Goal: Task Accomplishment & Management: Complete application form

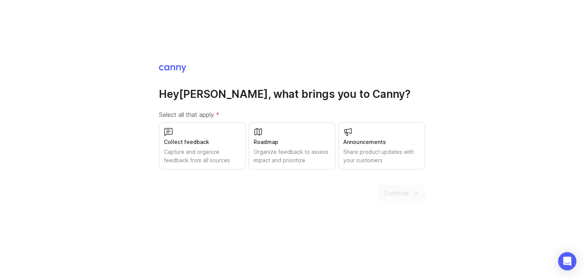
click at [282, 153] on div "Organize feedback to assess impact and prioritize" at bounding box center [292, 156] width 77 height 17
click at [219, 143] on div "Collect feedback" at bounding box center [202, 142] width 77 height 8
click at [410, 192] on button "Continue" at bounding box center [402, 192] width 48 height 17
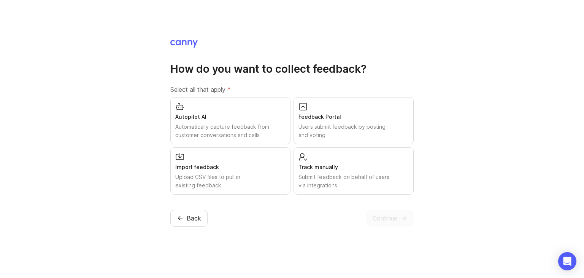
click at [356, 137] on div "Users submit feedback by posting and voting" at bounding box center [354, 130] width 110 height 17
click at [361, 186] on div "Submit feedback on behalf of users via integrations" at bounding box center [354, 181] width 110 height 17
click at [383, 219] on span "Continue" at bounding box center [385, 217] width 25 height 9
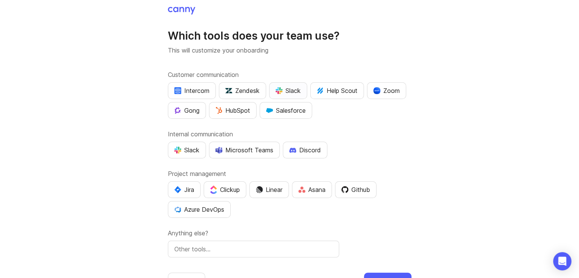
click at [292, 94] on div "Slack" at bounding box center [287, 90] width 25 height 9
click at [286, 93] on div "Slack" at bounding box center [287, 90] width 25 height 9
click at [195, 153] on div "Slack" at bounding box center [186, 149] width 25 height 9
click at [247, 153] on div "Microsoft Teams" at bounding box center [244, 149] width 58 height 9
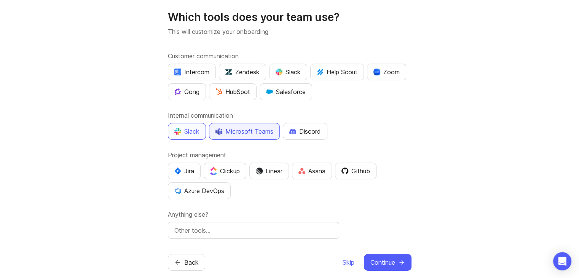
scroll to position [29, 0]
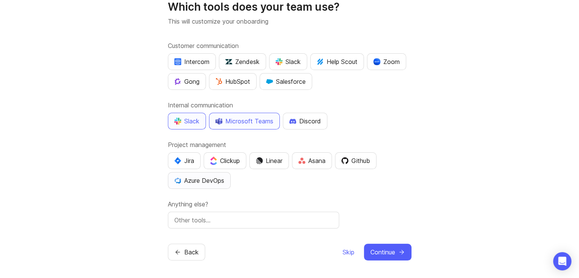
click at [208, 186] on button "Azure DevOps" at bounding box center [199, 180] width 63 height 17
click at [364, 164] on div "Github" at bounding box center [355, 160] width 29 height 9
click at [233, 165] on button "Clickup" at bounding box center [225, 160] width 43 height 17
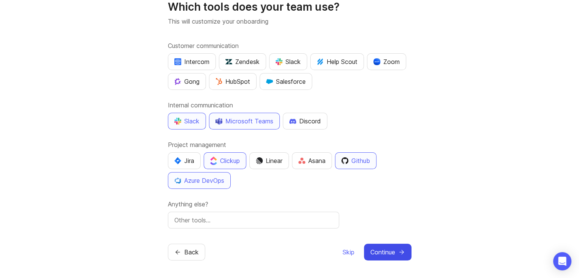
click at [385, 249] on span "Continue" at bounding box center [382, 251] width 25 height 9
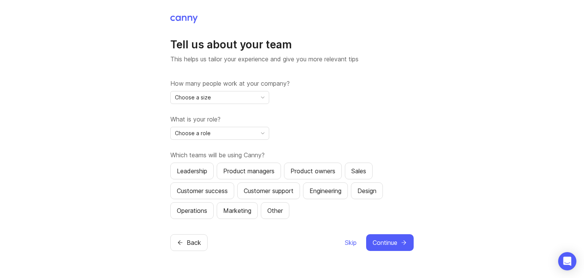
click at [259, 98] on icon "toggle icon" at bounding box center [263, 97] width 12 height 6
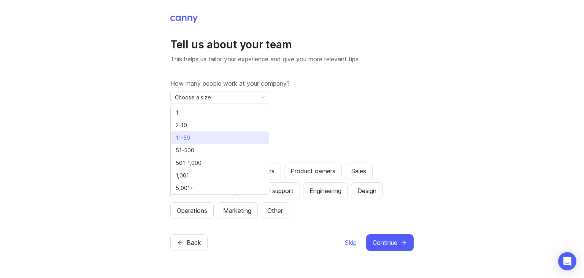
click at [251, 137] on li "11-50" at bounding box center [220, 137] width 98 height 13
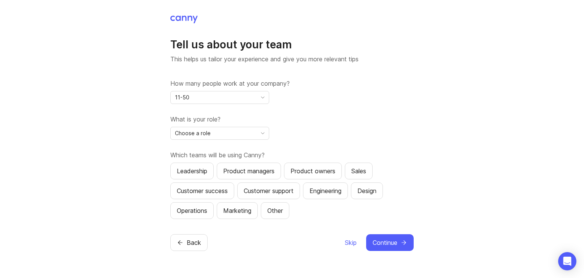
click at [259, 133] on icon "toggle icon" at bounding box center [263, 133] width 12 height 6
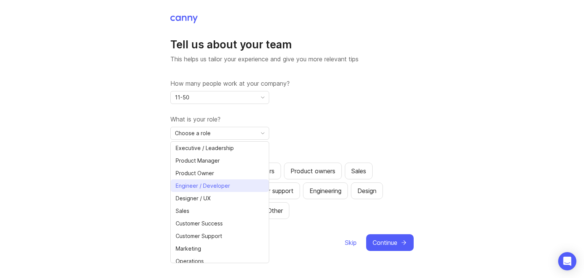
click at [237, 186] on li "Engineer / Developer" at bounding box center [220, 185] width 98 height 13
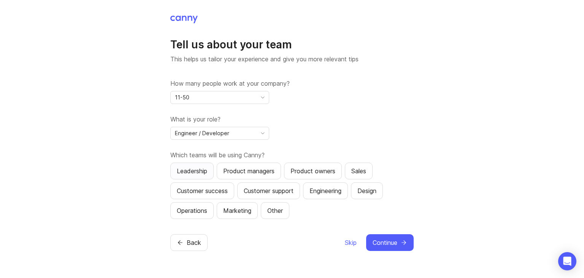
click at [210, 175] on button "Leadership" at bounding box center [191, 170] width 43 height 17
click at [339, 192] on div "Engineering" at bounding box center [326, 190] width 32 height 9
click at [191, 214] on div "Operations" at bounding box center [192, 210] width 30 height 9
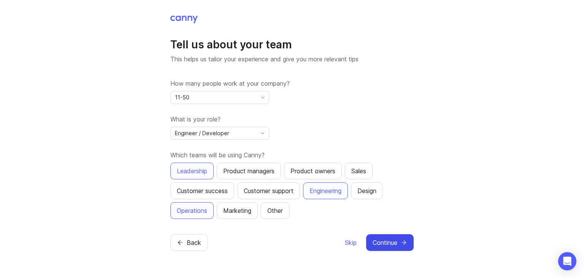
click at [388, 241] on span "Continue" at bounding box center [385, 242] width 25 height 9
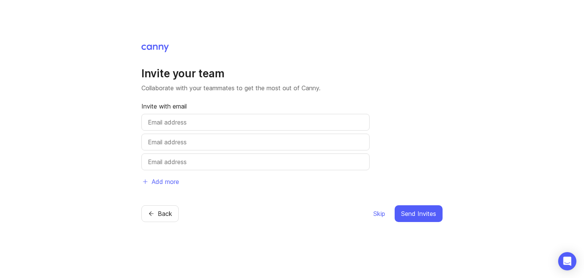
click at [167, 119] on input "text" at bounding box center [255, 122] width 215 height 9
type input "[PERSON_NAME][EMAIL_ADDRESS][DOMAIN_NAME]"
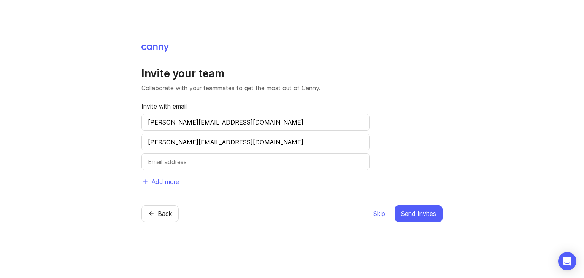
type input "[PERSON_NAME][EMAIL_ADDRESS][DOMAIN_NAME]"
click at [249, 139] on input "[PERSON_NAME][EMAIL_ADDRESS][DOMAIN_NAME]" at bounding box center [255, 141] width 215 height 9
click at [537, 222] on div "Invite your team Collaborate with your teammates to get the most out of [PERSON…" at bounding box center [292, 139] width 584 height 278
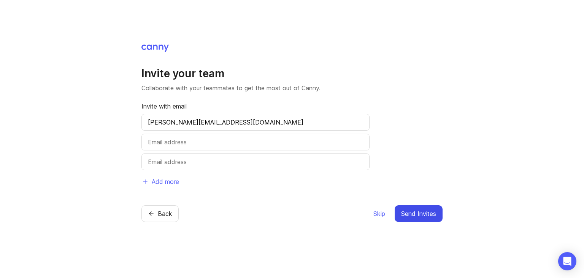
click at [421, 217] on span "Send Invites" at bounding box center [418, 213] width 35 height 9
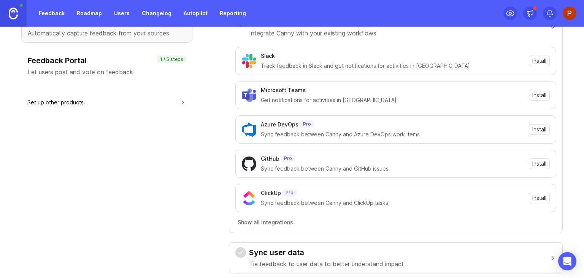
scroll to position [38, 0]
